Goal: Information Seeking & Learning: Learn about a topic

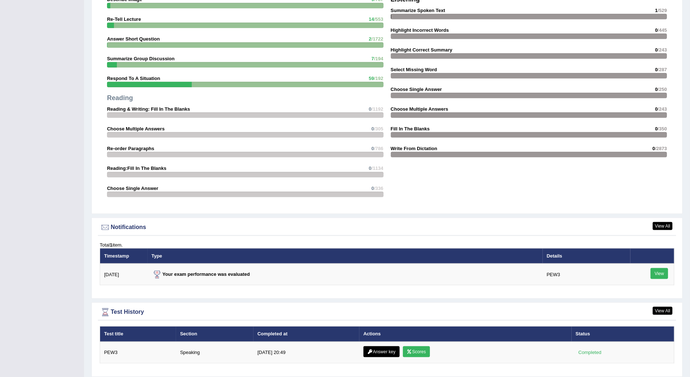
scroll to position [695, 0]
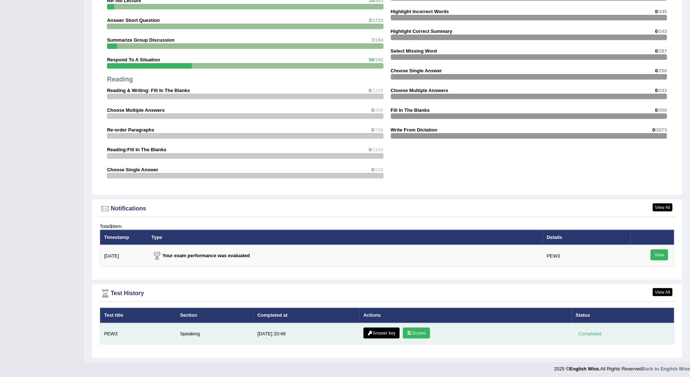
click at [417, 328] on link "Scores" at bounding box center [416, 333] width 27 height 11
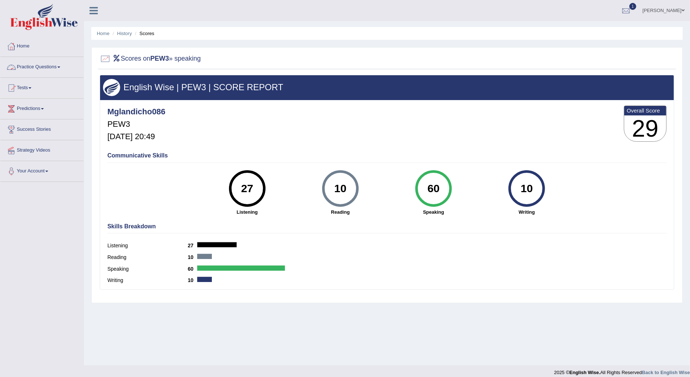
click at [61, 69] on link "Practice Questions" at bounding box center [41, 66] width 83 height 18
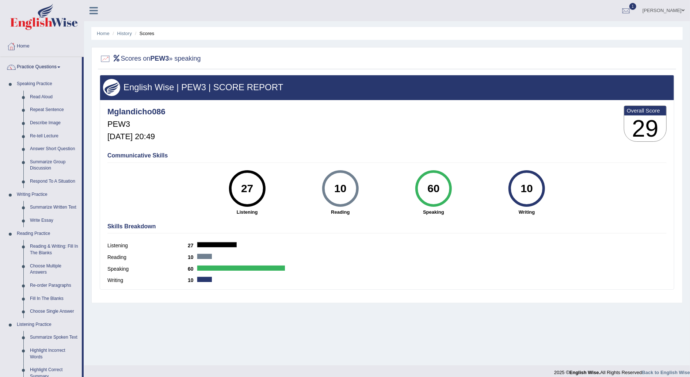
click at [61, 69] on link "Practice Questions" at bounding box center [40, 66] width 81 height 18
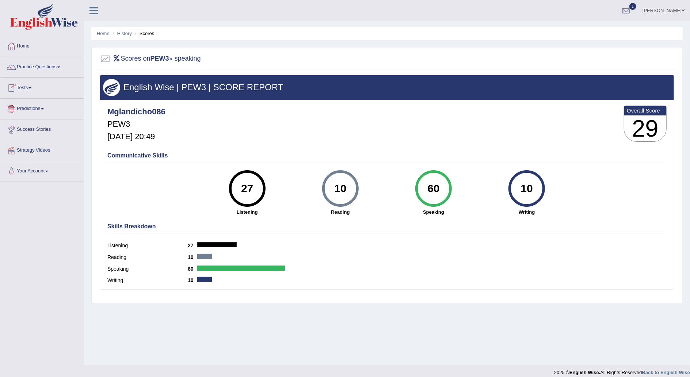
click at [37, 87] on link "Tests" at bounding box center [41, 87] width 83 height 18
click at [61, 66] on link "Practice Questions" at bounding box center [41, 66] width 83 height 18
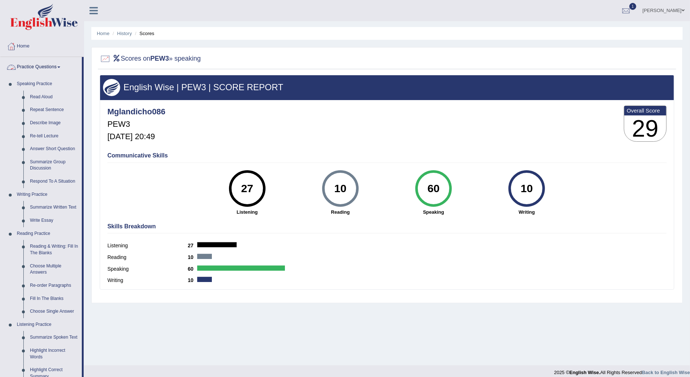
click at [65, 65] on link "Practice Questions" at bounding box center [40, 66] width 81 height 18
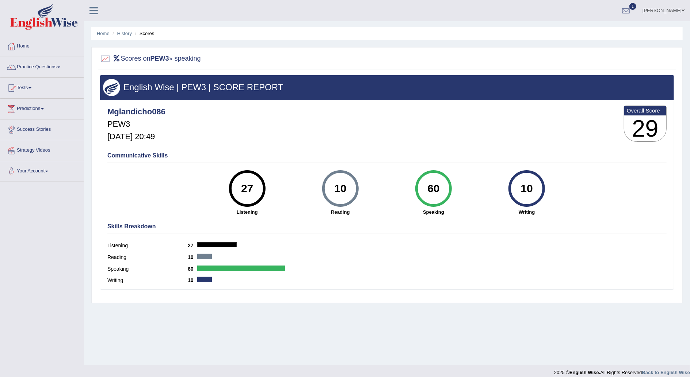
click at [34, 85] on link "Tests" at bounding box center [41, 87] width 83 height 18
click at [45, 106] on link "Take Practice Sectional Test" at bounding box center [48, 104] width 68 height 13
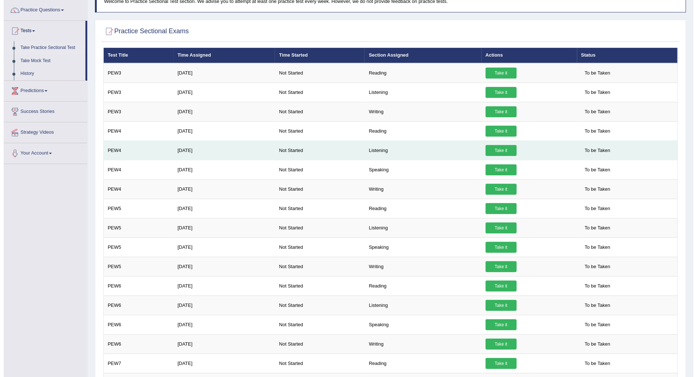
scroll to position [57, 0]
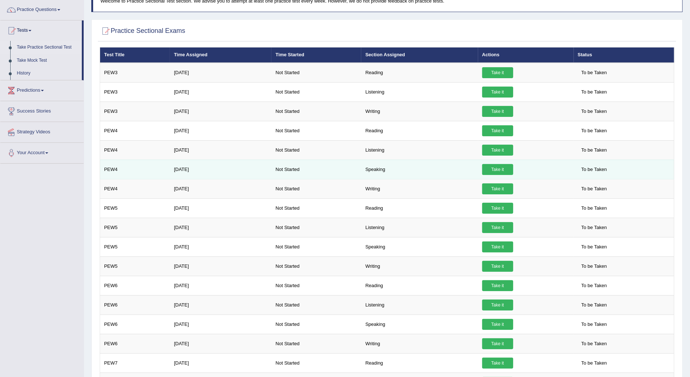
click at [492, 169] on link "Take it" at bounding box center [497, 169] width 31 height 11
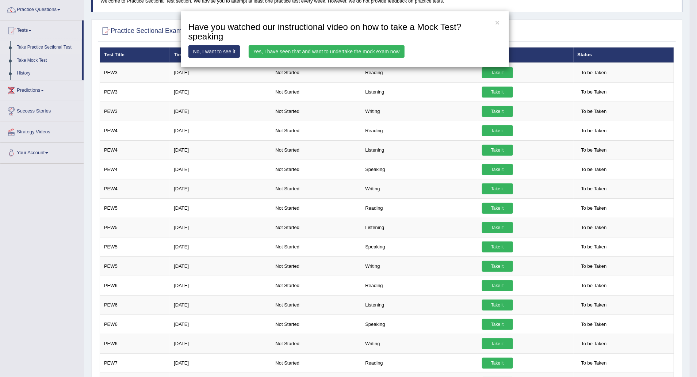
click at [322, 53] on link "Yes, I have seen that and want to undertake the mock exam now" at bounding box center [327, 51] width 156 height 12
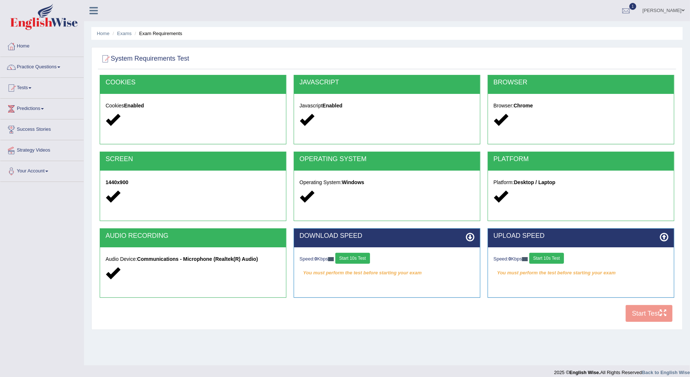
click at [352, 257] on button "Start 10s Test" at bounding box center [352, 258] width 35 height 11
click at [560, 258] on button "Start 10s Test" at bounding box center [546, 258] width 35 height 11
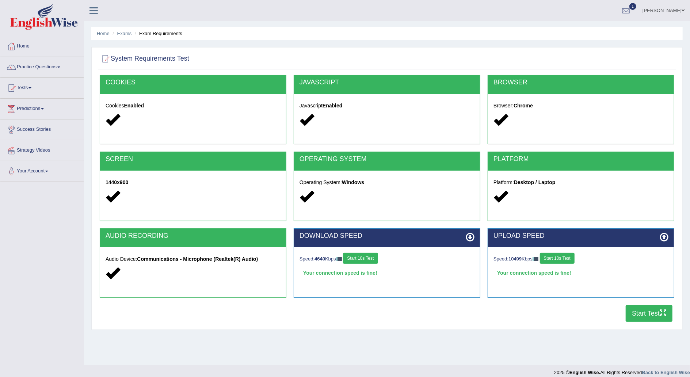
click at [646, 311] on button "Start Test" at bounding box center [649, 313] width 47 height 17
